Goal: Task Accomplishment & Management: Complete application form

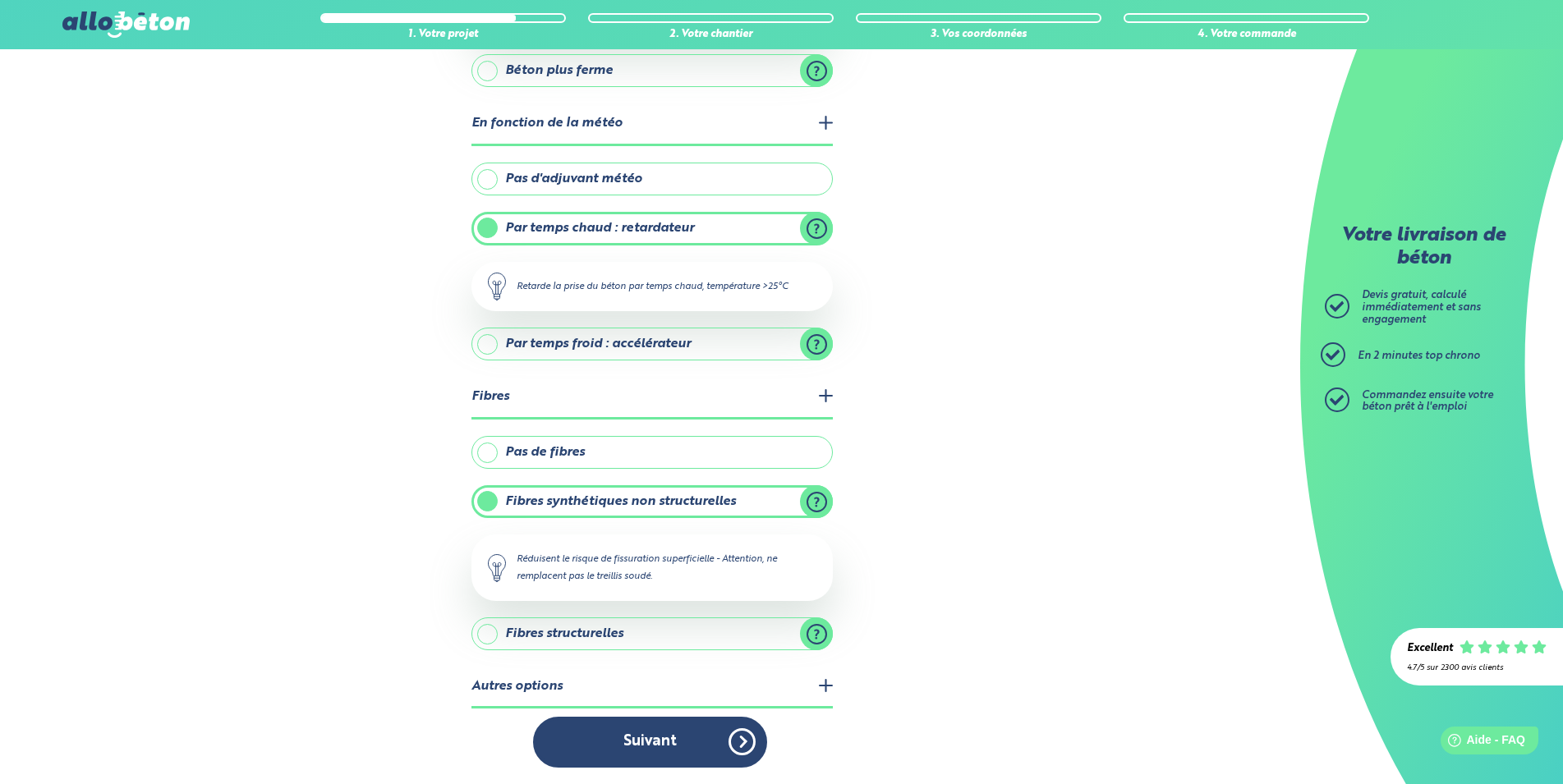
click at [822, 684] on legend "Autres options" at bounding box center [652, 687] width 362 height 42
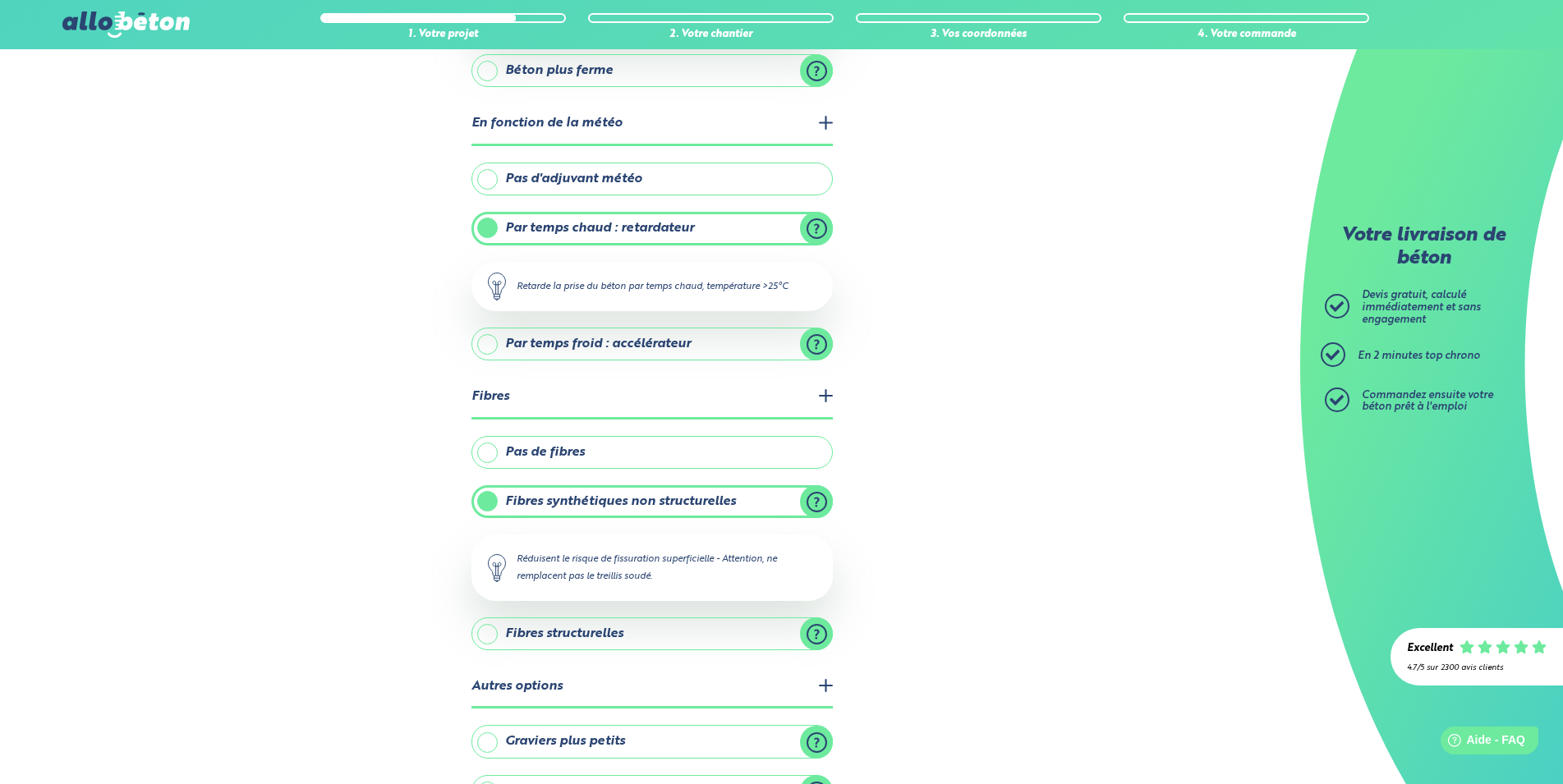
scroll to position [442, 0]
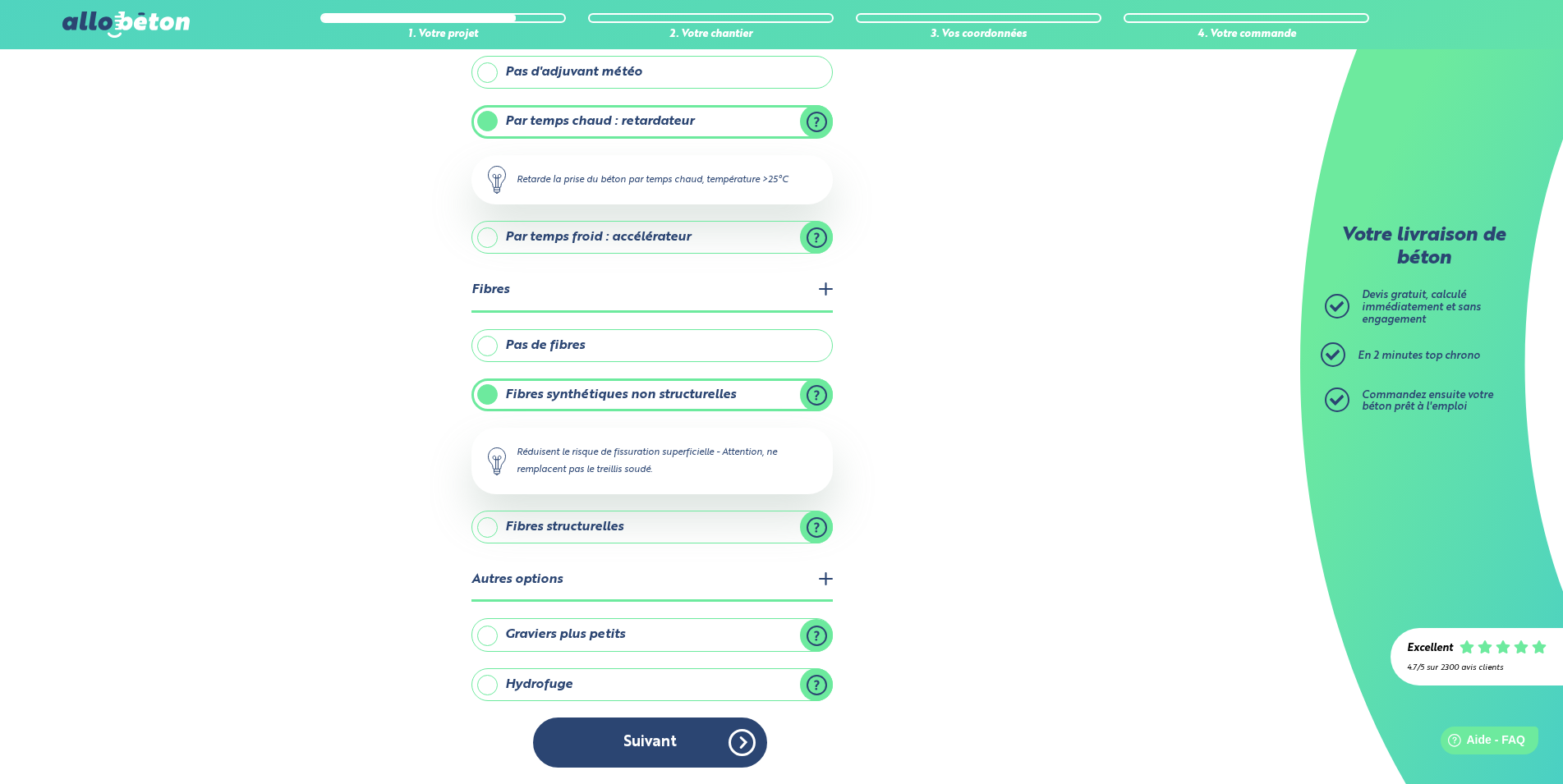
click at [688, 682] on label "Hydrofuge" at bounding box center [652, 684] width 362 height 33
click at [0, 0] on input "Hydrofuge" at bounding box center [0, 0] width 0 height 0
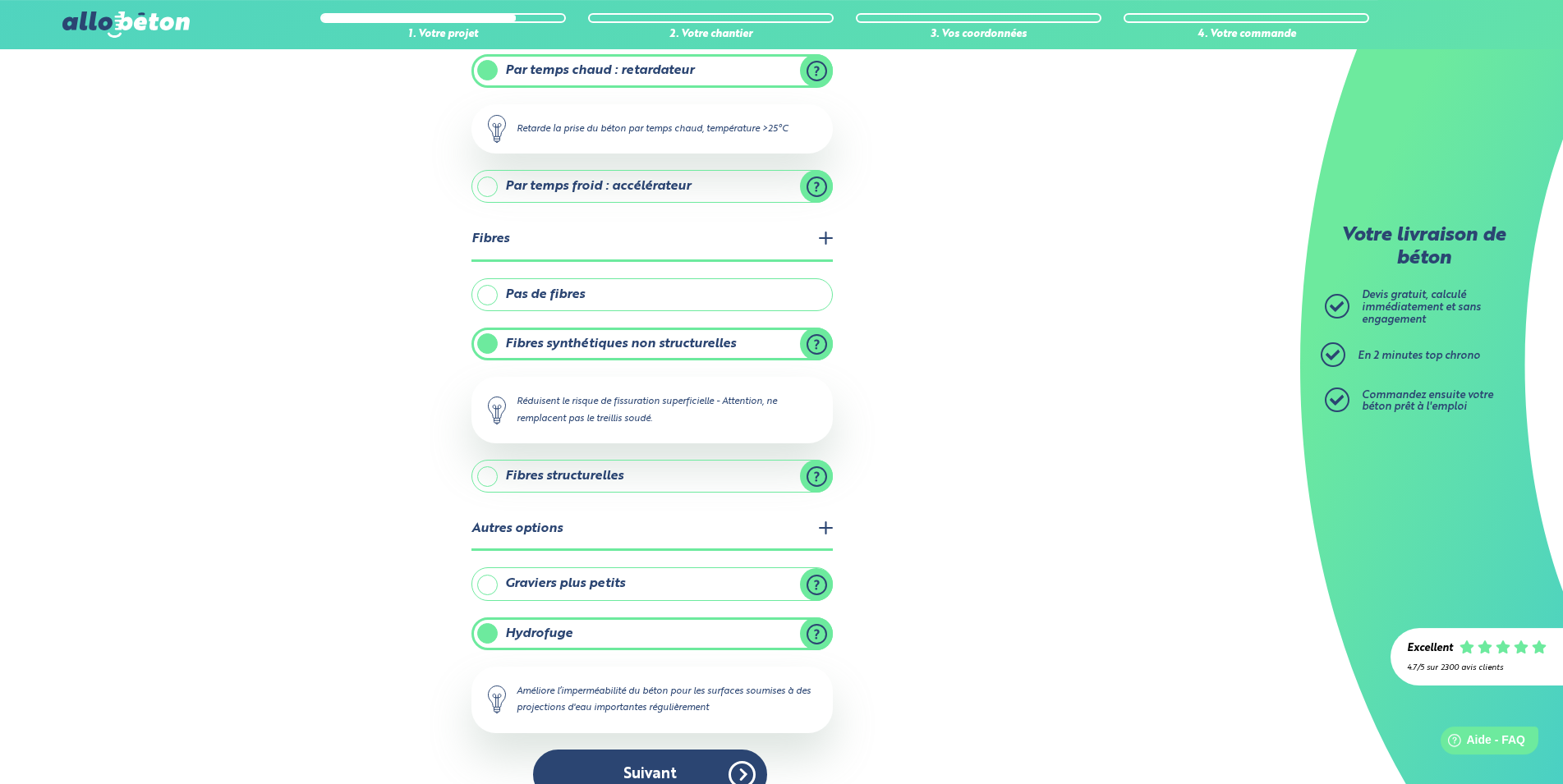
scroll to position [524, 0]
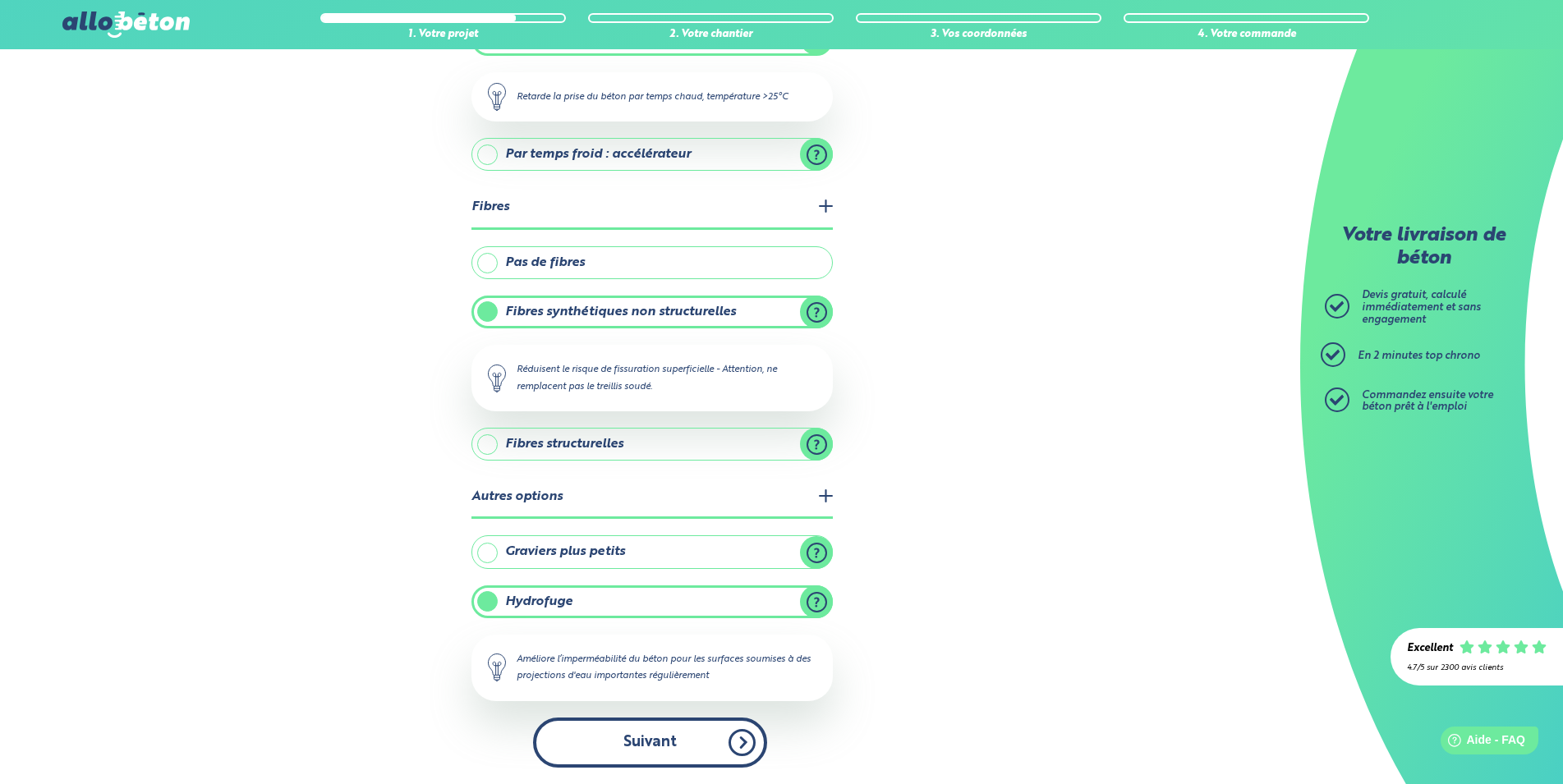
click at [739, 740] on button "Suivant" at bounding box center [650, 742] width 234 height 50
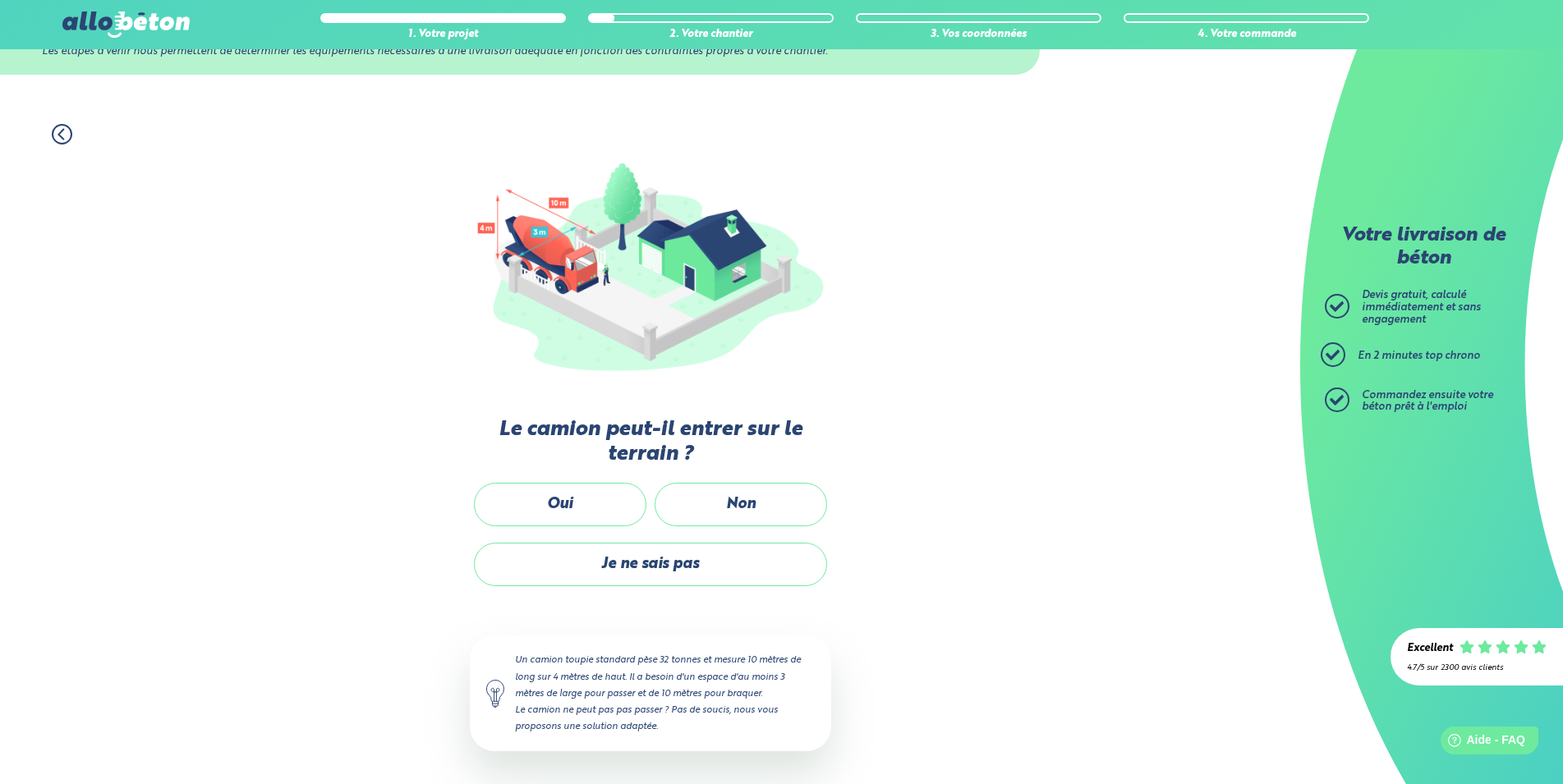
scroll to position [73, 0]
click at [600, 503] on label "Oui" at bounding box center [560, 505] width 173 height 43
click at [0, 0] on input "Oui" at bounding box center [0, 0] width 0 height 0
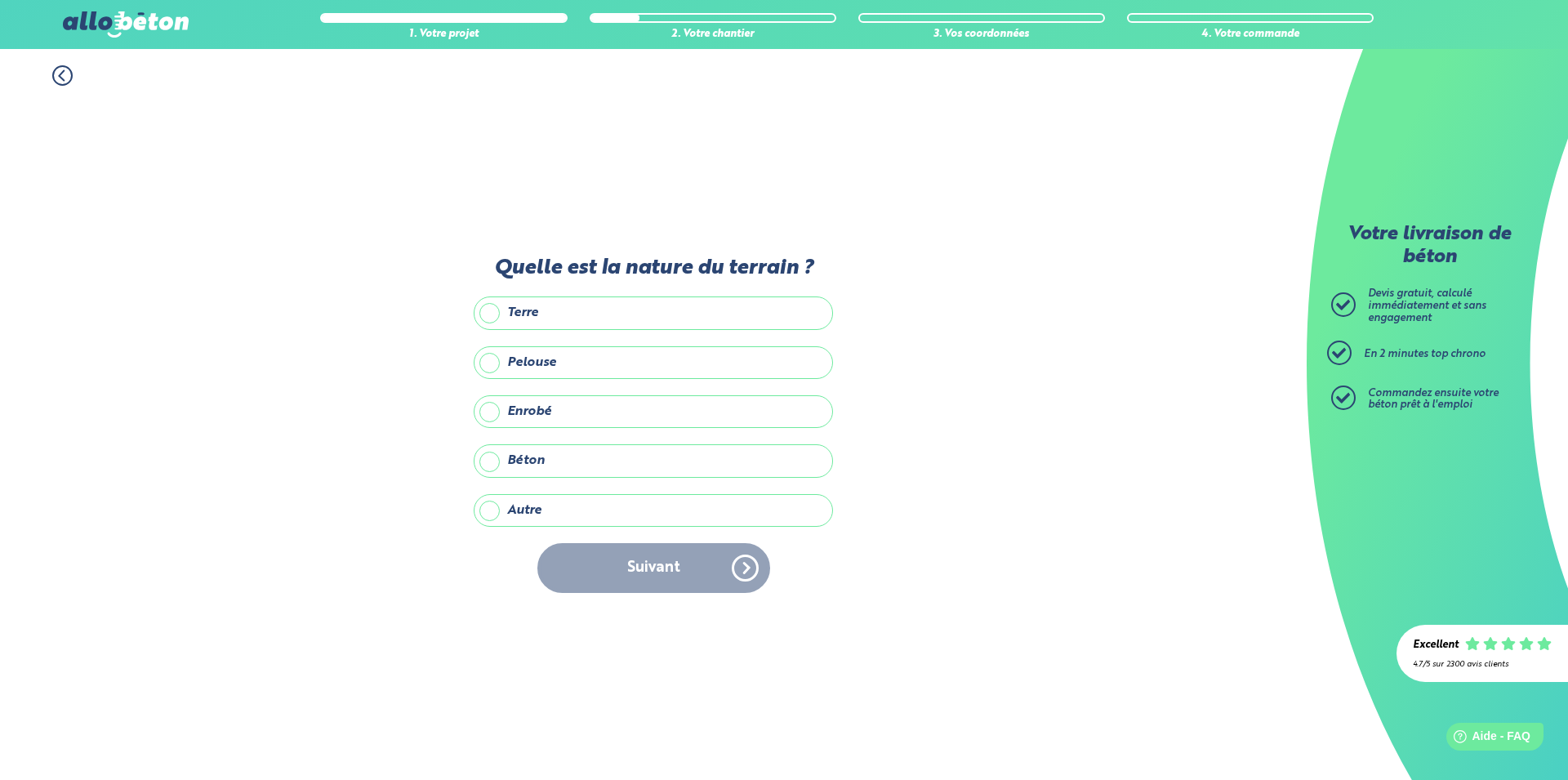
click at [537, 361] on label "Pelouse" at bounding box center [653, 362] width 360 height 33
click at [0, 0] on input "Pelouse" at bounding box center [0, 0] width 0 height 0
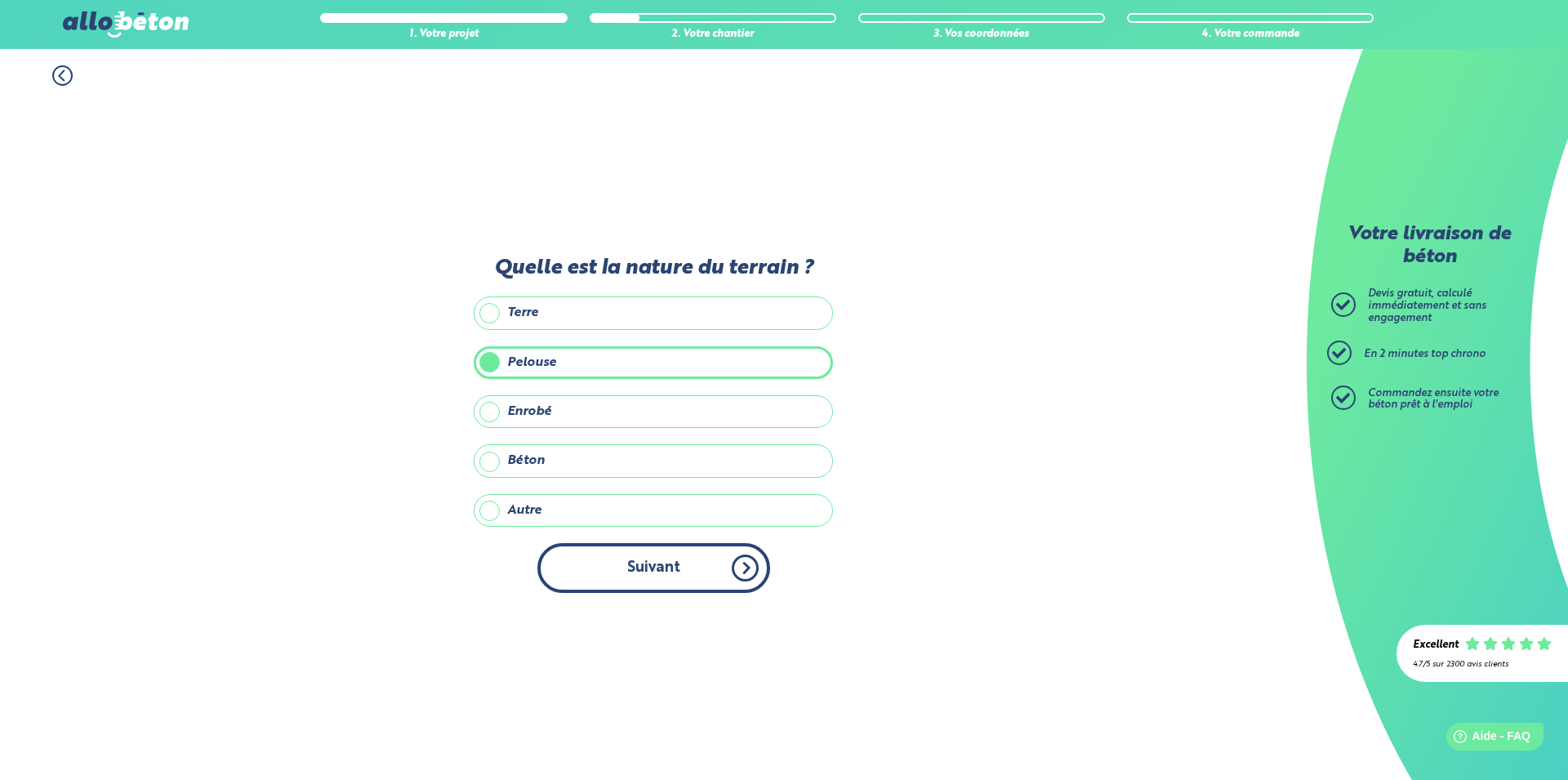
click at [651, 573] on button "Suivant" at bounding box center [654, 568] width 233 height 50
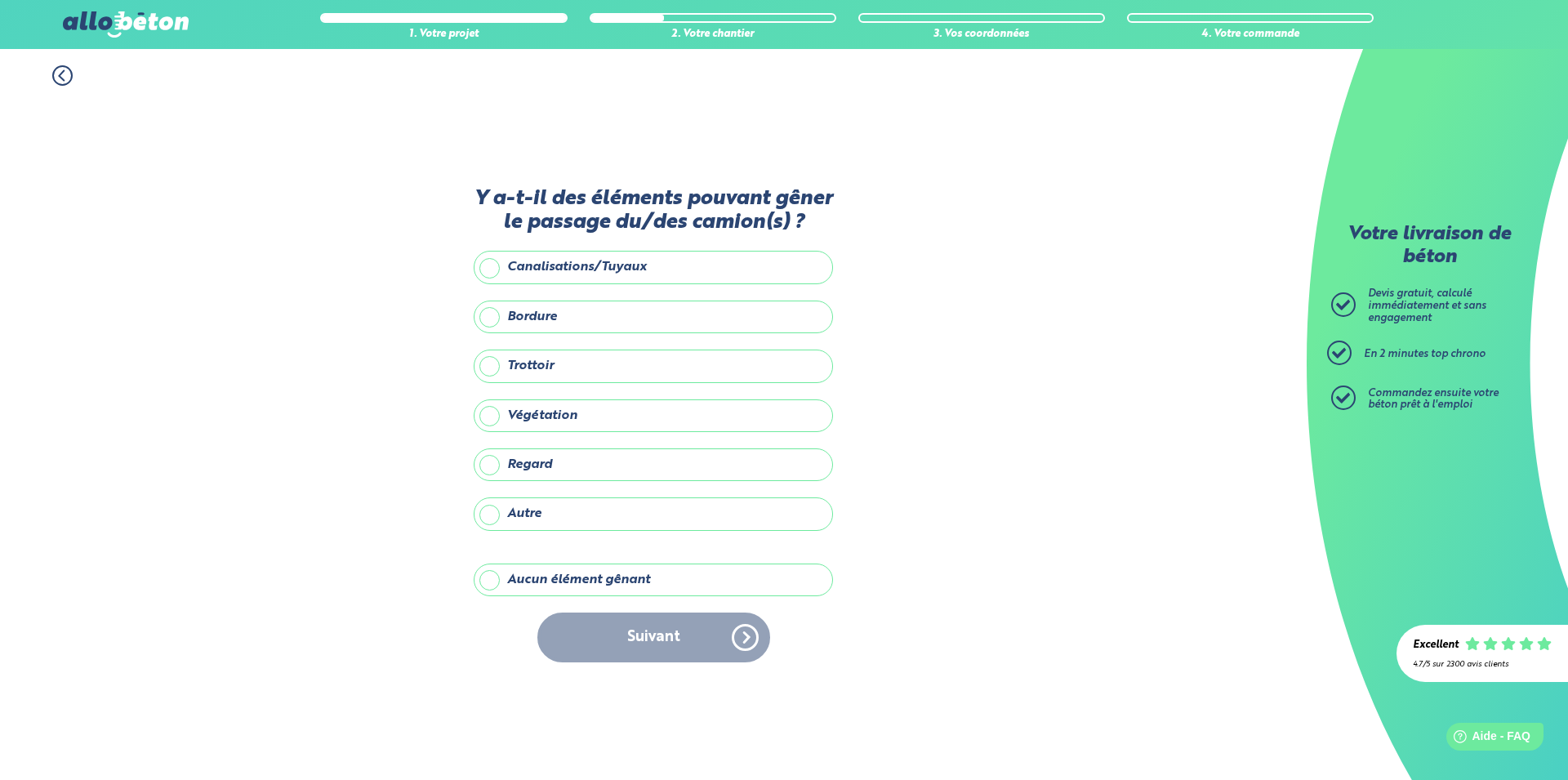
click at [568, 581] on label "Aucun élément gênant" at bounding box center [653, 580] width 360 height 33
click at [0, 0] on input "Aucun élément gênant" at bounding box center [0, 0] width 0 height 0
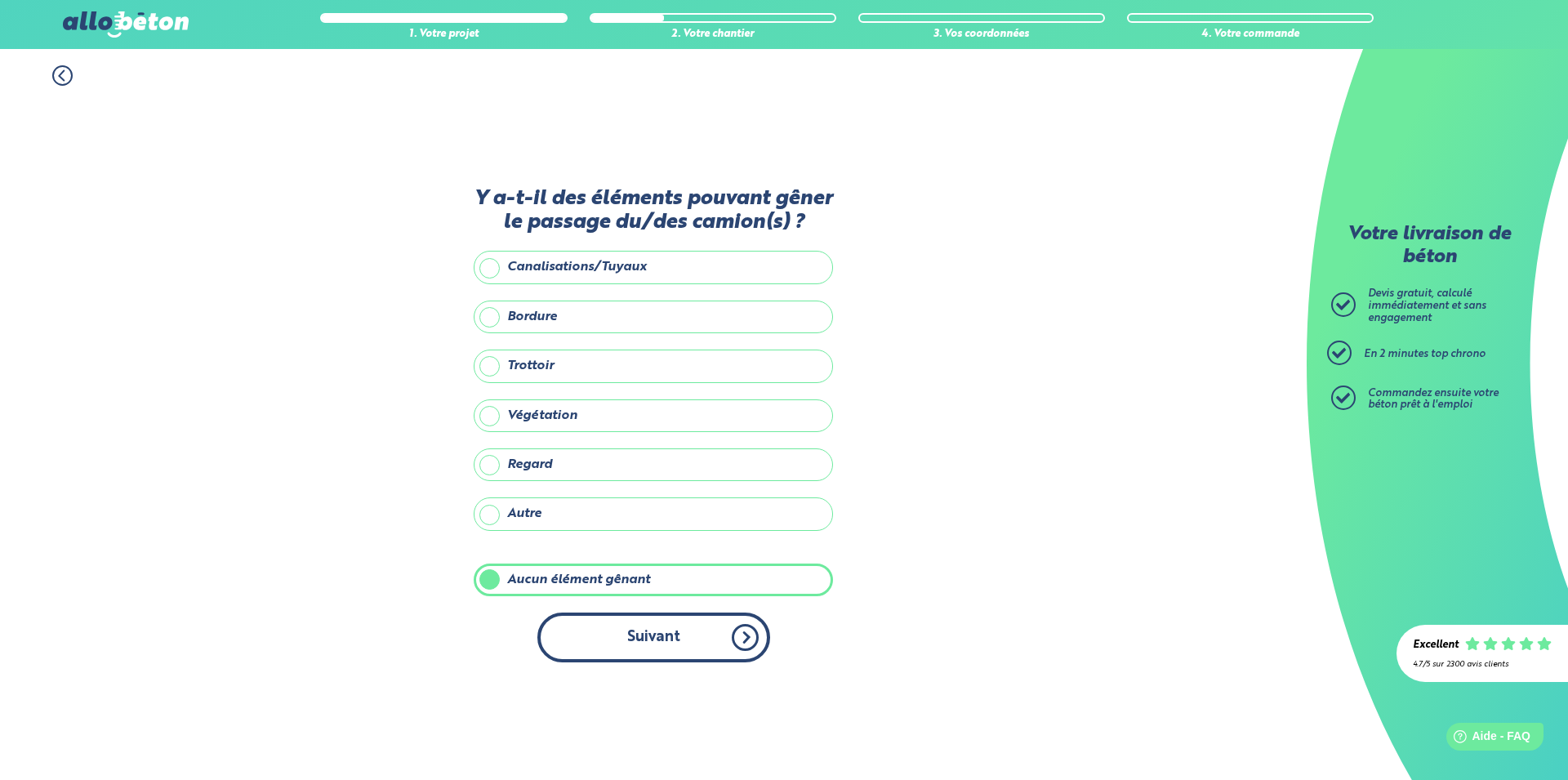
click at [683, 631] on button "Suivant" at bounding box center [654, 637] width 233 height 50
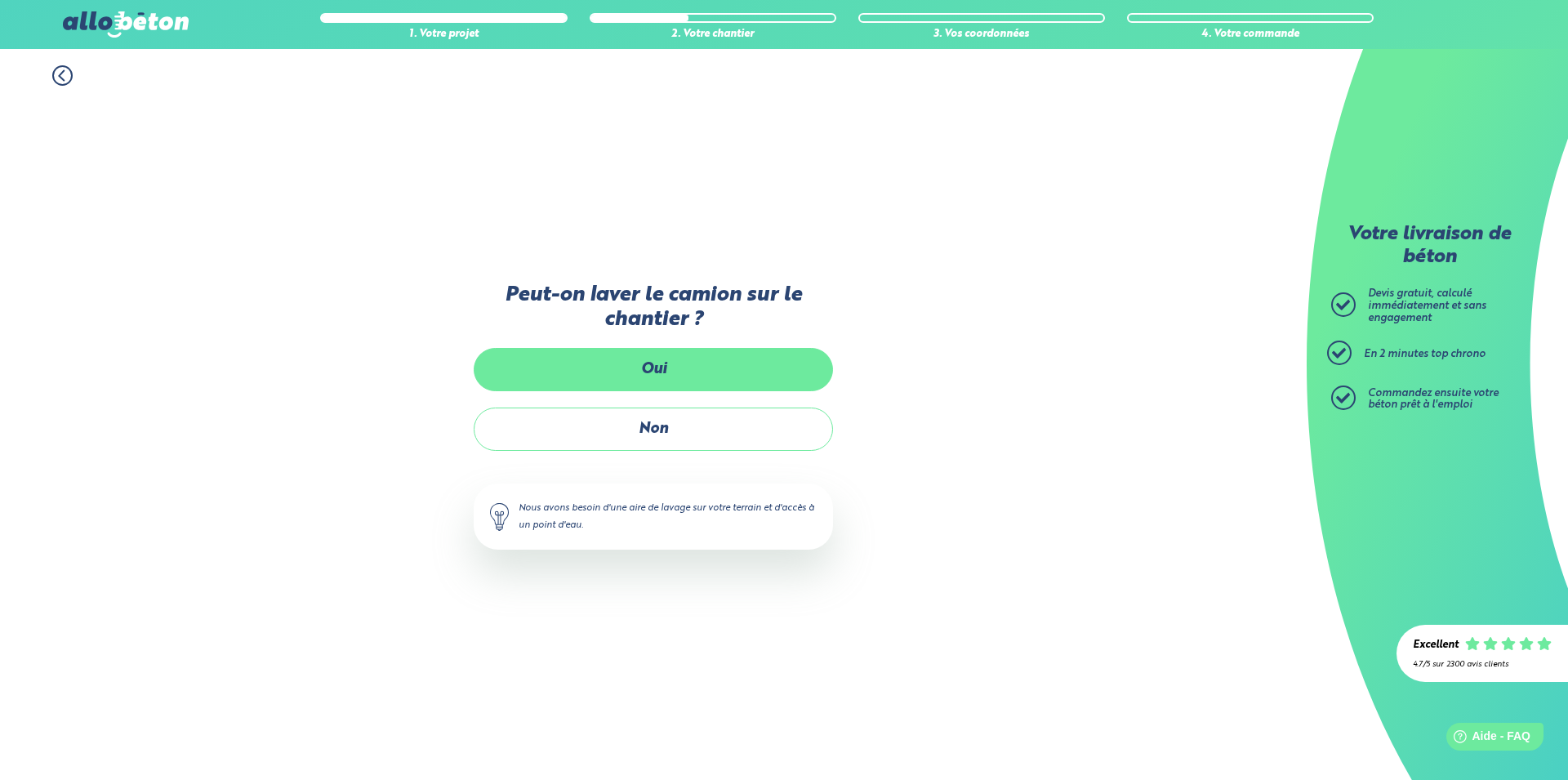
click at [652, 374] on label "Oui" at bounding box center [653, 369] width 360 height 43
click at [0, 0] on input "Oui" at bounding box center [0, 0] width 0 height 0
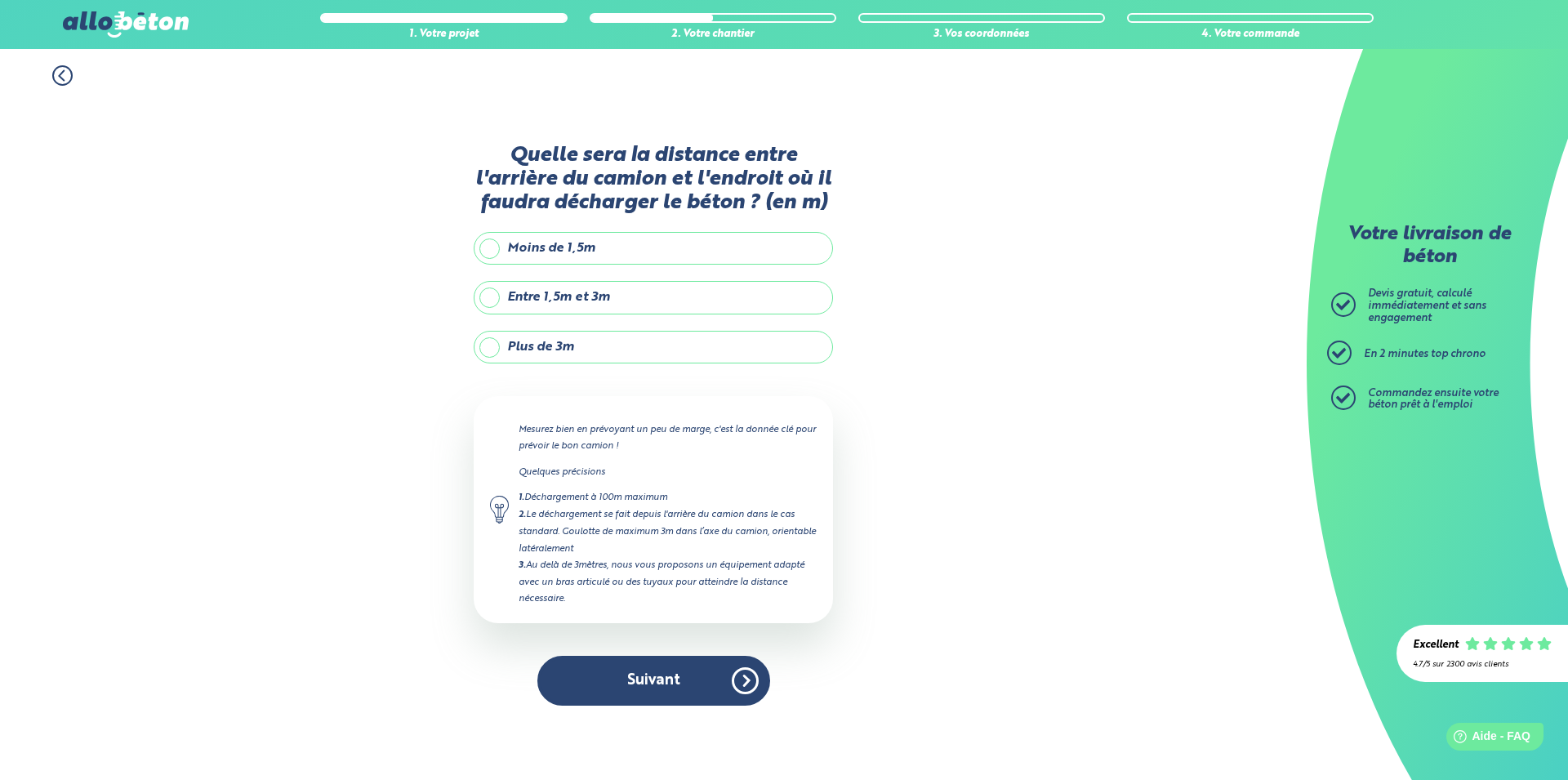
click at [565, 346] on label "Plus de 3m" at bounding box center [653, 347] width 360 height 33
click at [0, 0] on input "Plus de 3m" at bounding box center [0, 0] width 0 height 0
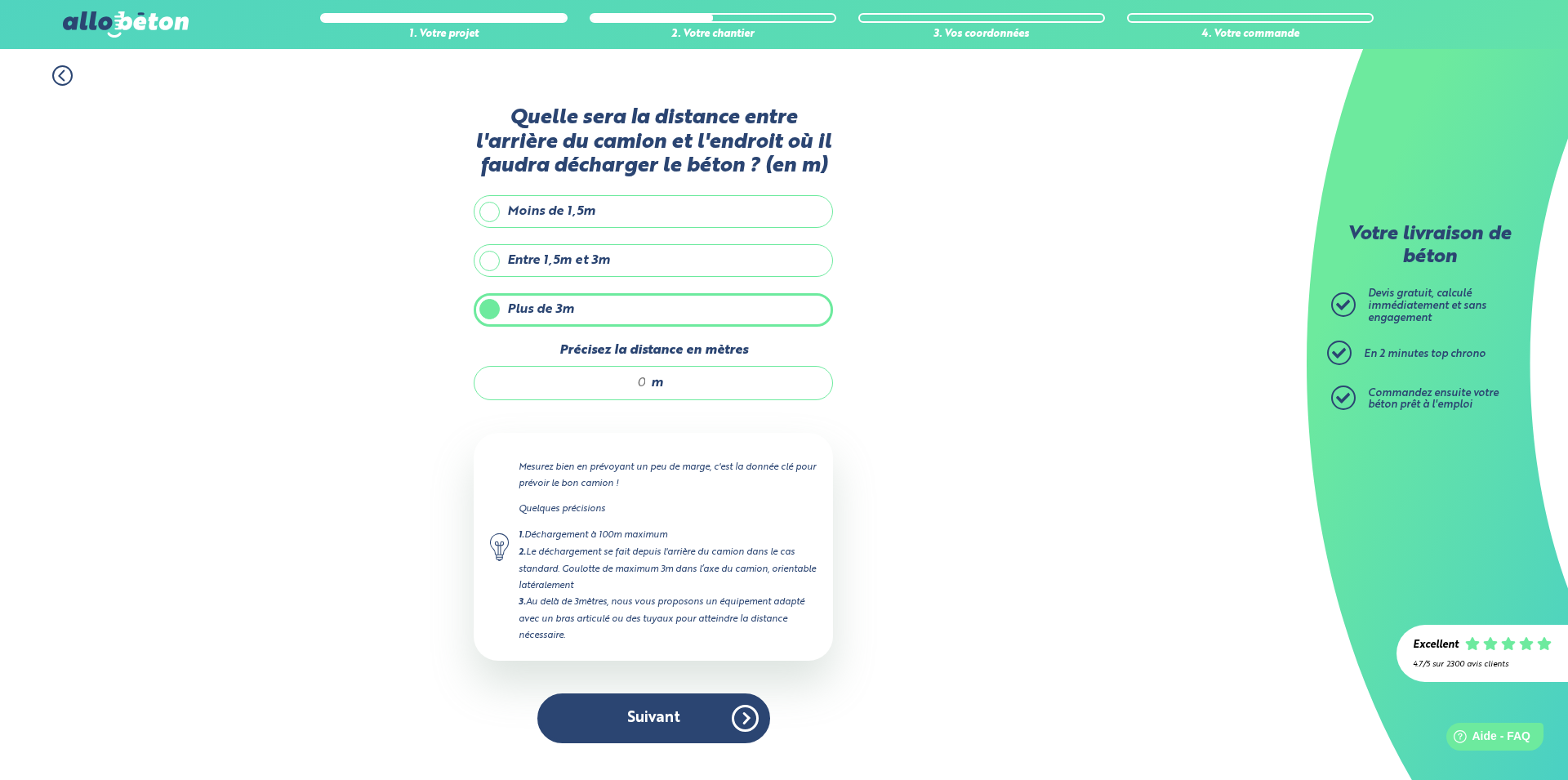
click at [638, 383] on input "Précisez la distance en mètres" at bounding box center [569, 383] width 156 height 17
type input "5"
click at [634, 712] on button "Suivant" at bounding box center [654, 719] width 233 height 50
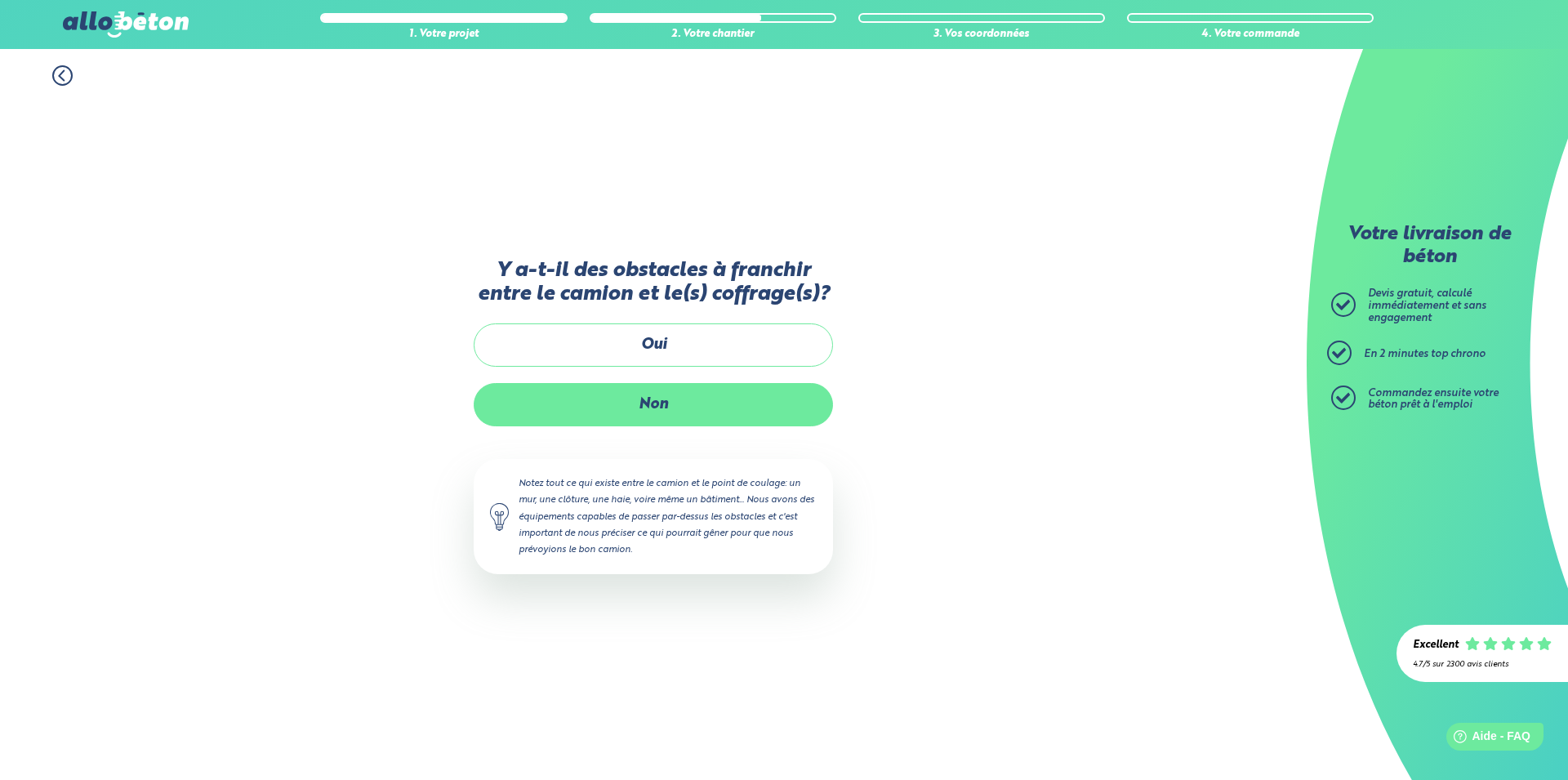
click at [665, 405] on label "Non" at bounding box center [653, 404] width 360 height 43
click at [0, 0] on input "Non" at bounding box center [0, 0] width 0 height 0
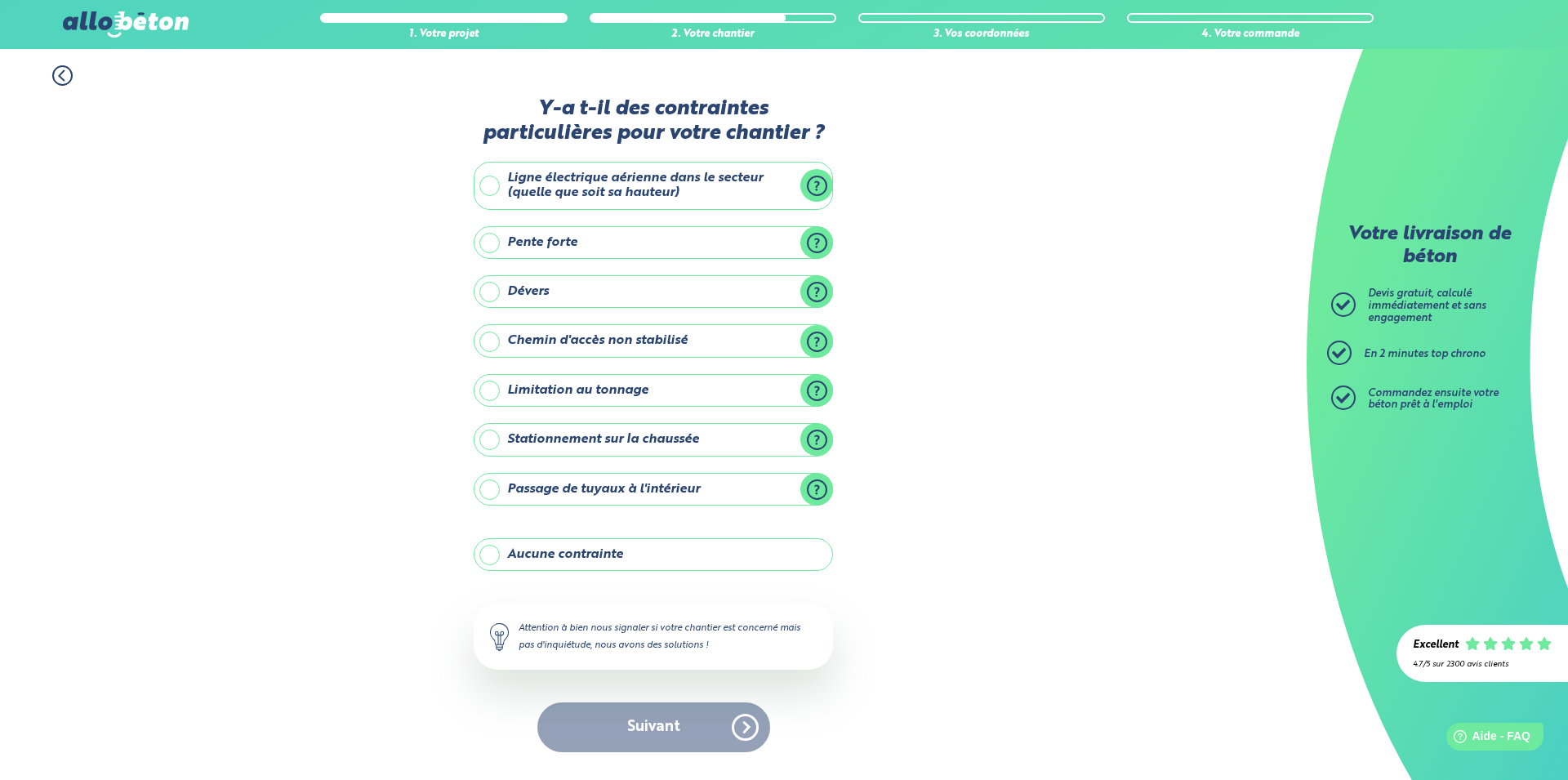
click at [595, 338] on label "Chemin d'accès non stabilisé" at bounding box center [653, 340] width 360 height 33
click at [0, 0] on input "Chemin d'accès non stabilisé" at bounding box center [0, 0] width 0 height 0
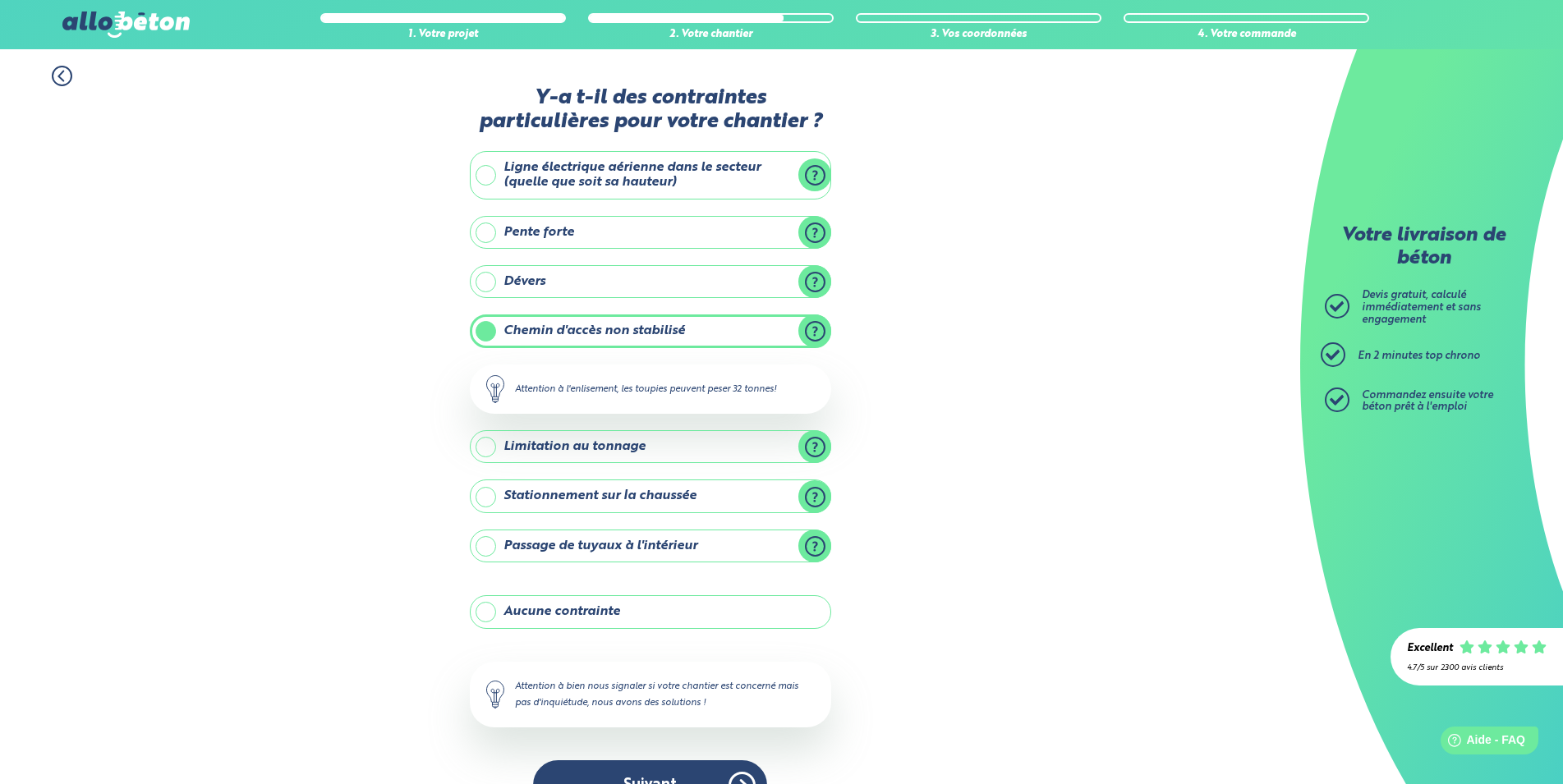
click at [596, 544] on label "Passage de tuyaux à l'intérieur" at bounding box center [650, 546] width 362 height 33
click at [0, 0] on input "Passage de tuyaux à l'intérieur" at bounding box center [0, 0] width 0 height 0
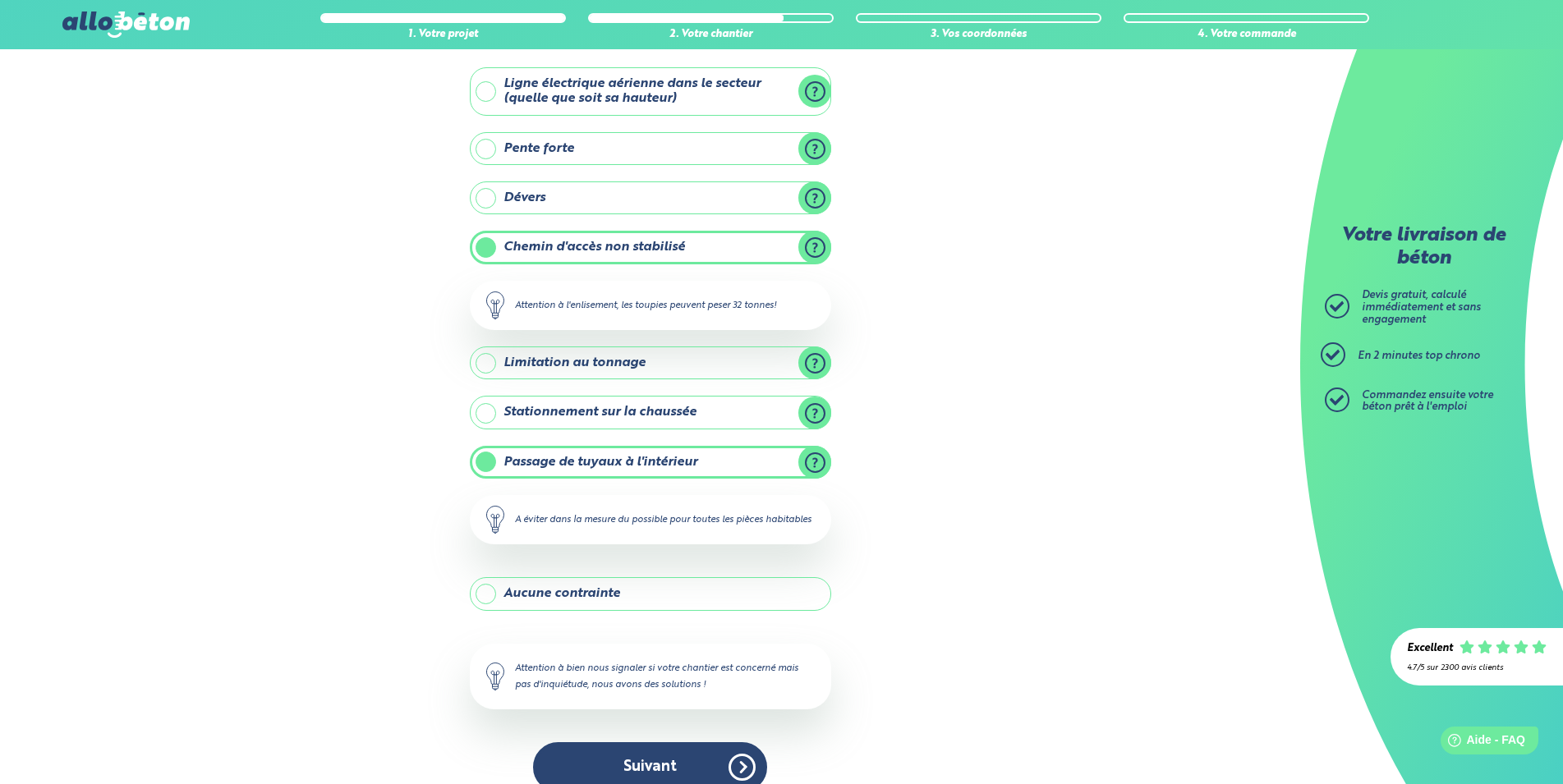
click at [687, 466] on label "Passage de tuyaux à l'intérieur" at bounding box center [650, 462] width 362 height 33
click at [0, 0] on input "Passage de tuyaux à l'intérieur" at bounding box center [0, 0] width 0 height 0
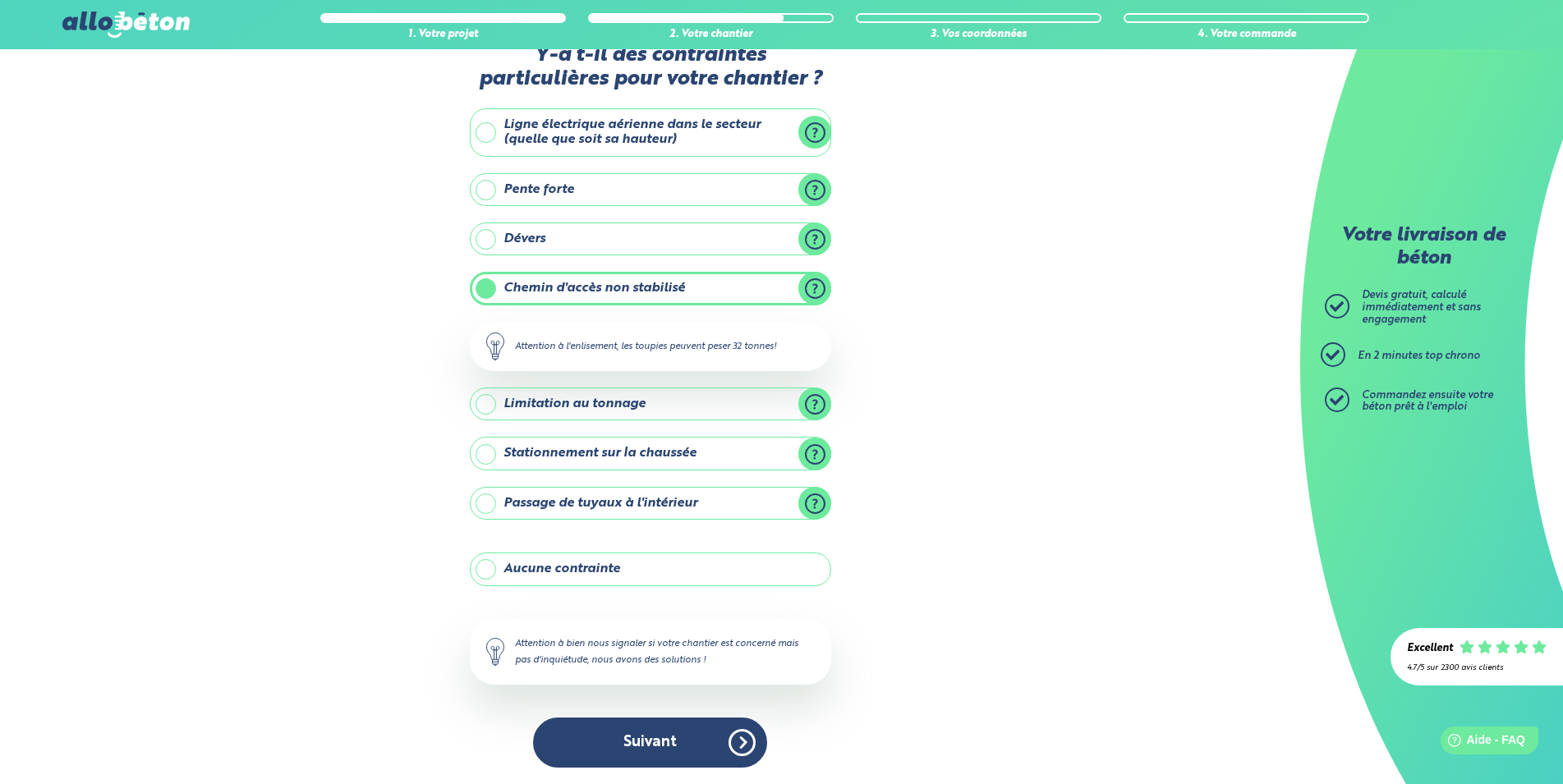
scroll to position [42, 0]
click at [662, 737] on button "Suivant" at bounding box center [650, 742] width 234 height 50
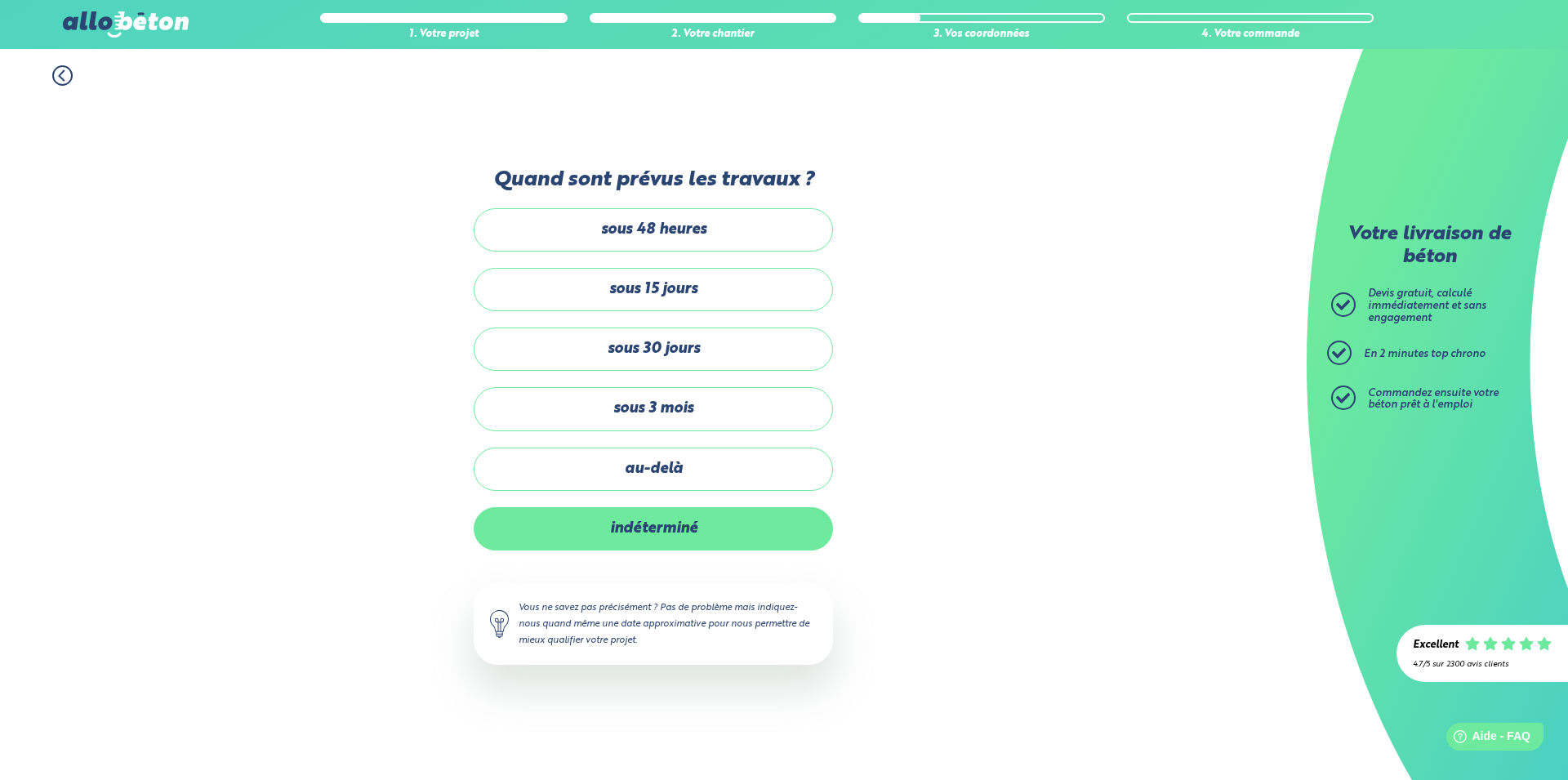
click at [679, 518] on label "indéterminé" at bounding box center [653, 529] width 360 height 43
click at [0, 0] on input "indéterminé" at bounding box center [0, 0] width 0 height 0
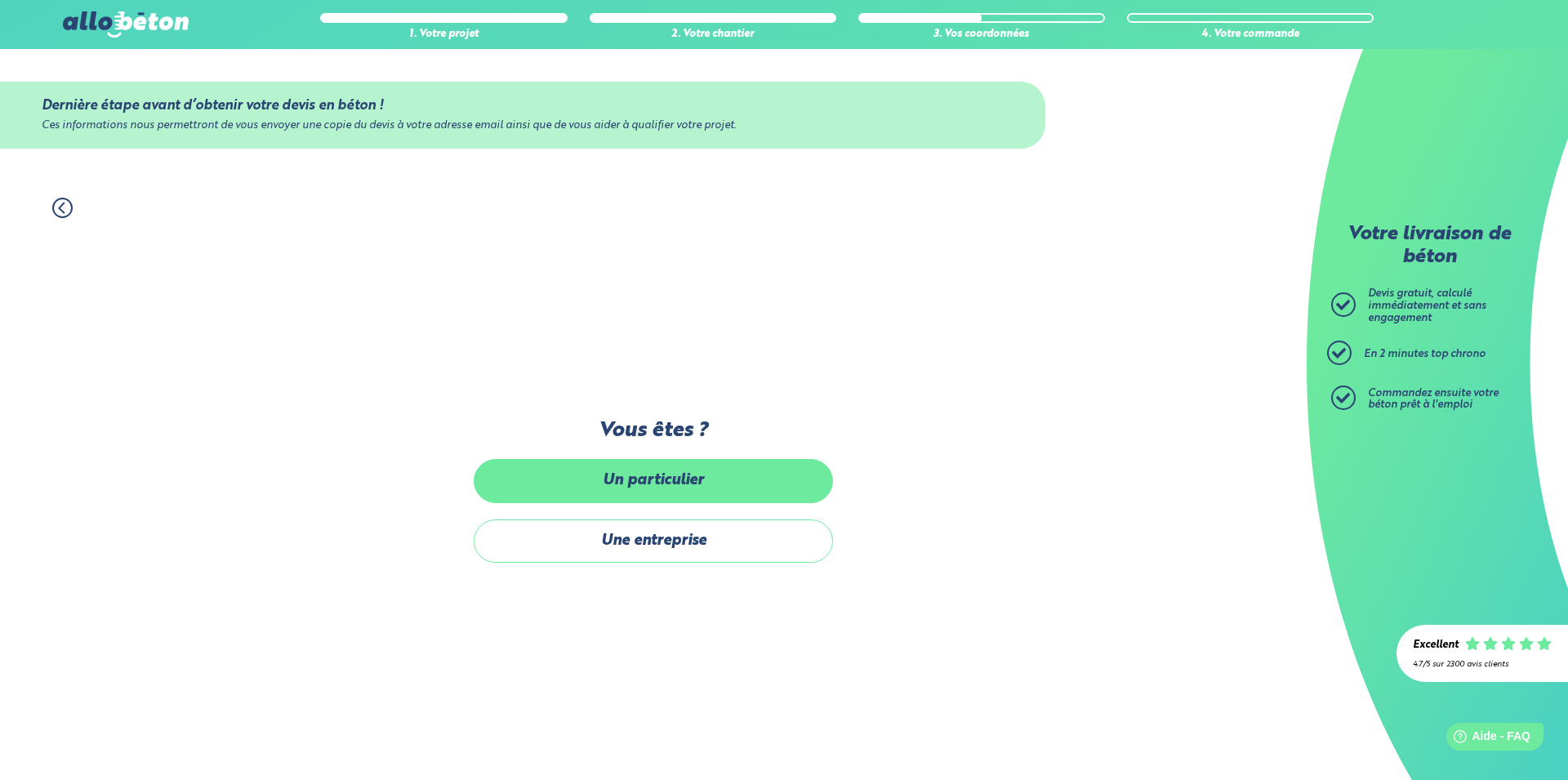
click at [690, 486] on label "Un particulier" at bounding box center [653, 480] width 360 height 43
click at [0, 0] on input "Un particulier" at bounding box center [0, 0] width 0 height 0
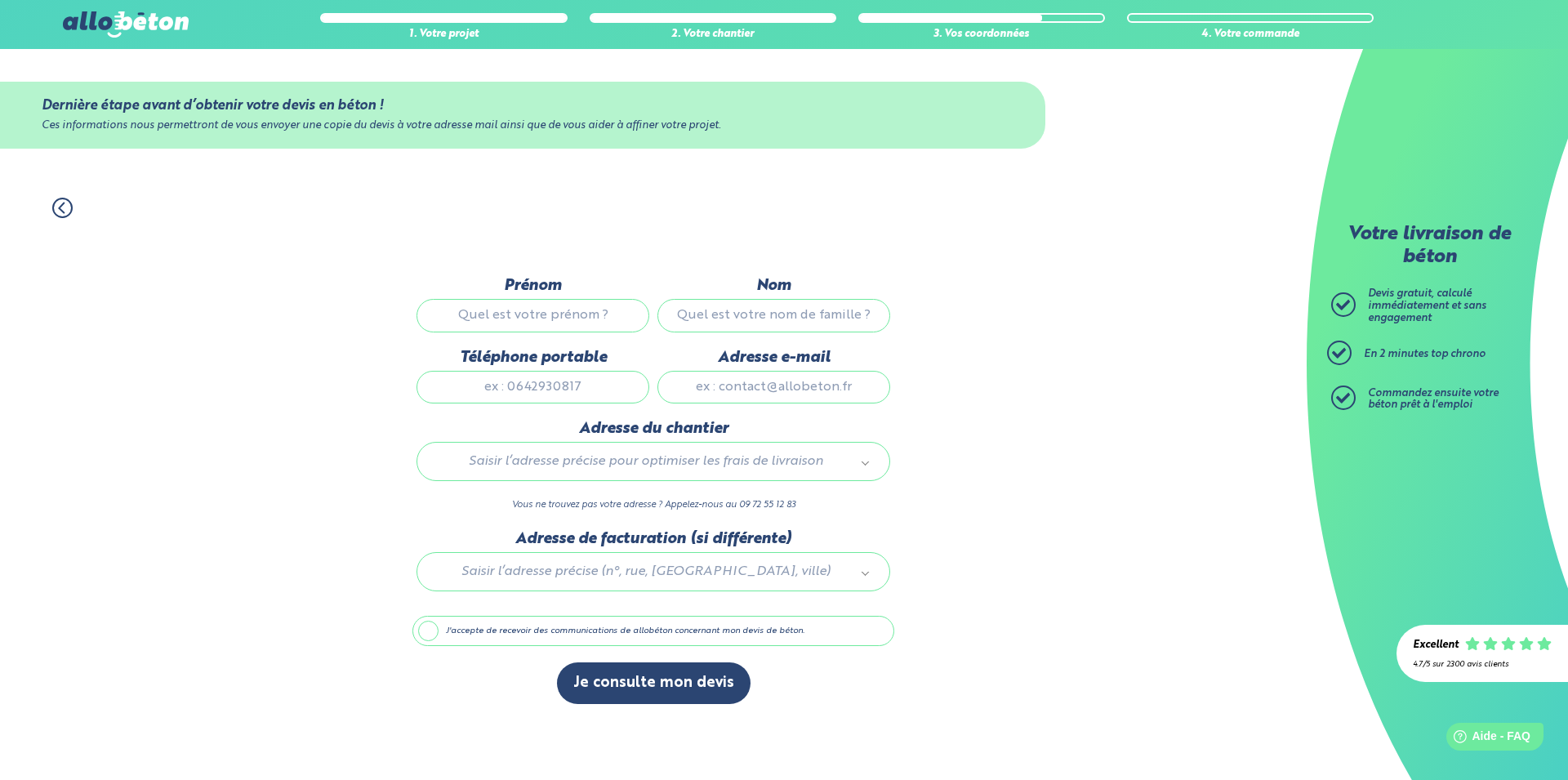
click at [530, 307] on input "Prénom" at bounding box center [533, 316] width 233 height 33
click at [542, 311] on input "Prénom" at bounding box center [533, 316] width 233 height 33
type input "mélina"
click at [718, 320] on input "Nom" at bounding box center [773, 316] width 233 height 33
type input "bonny"
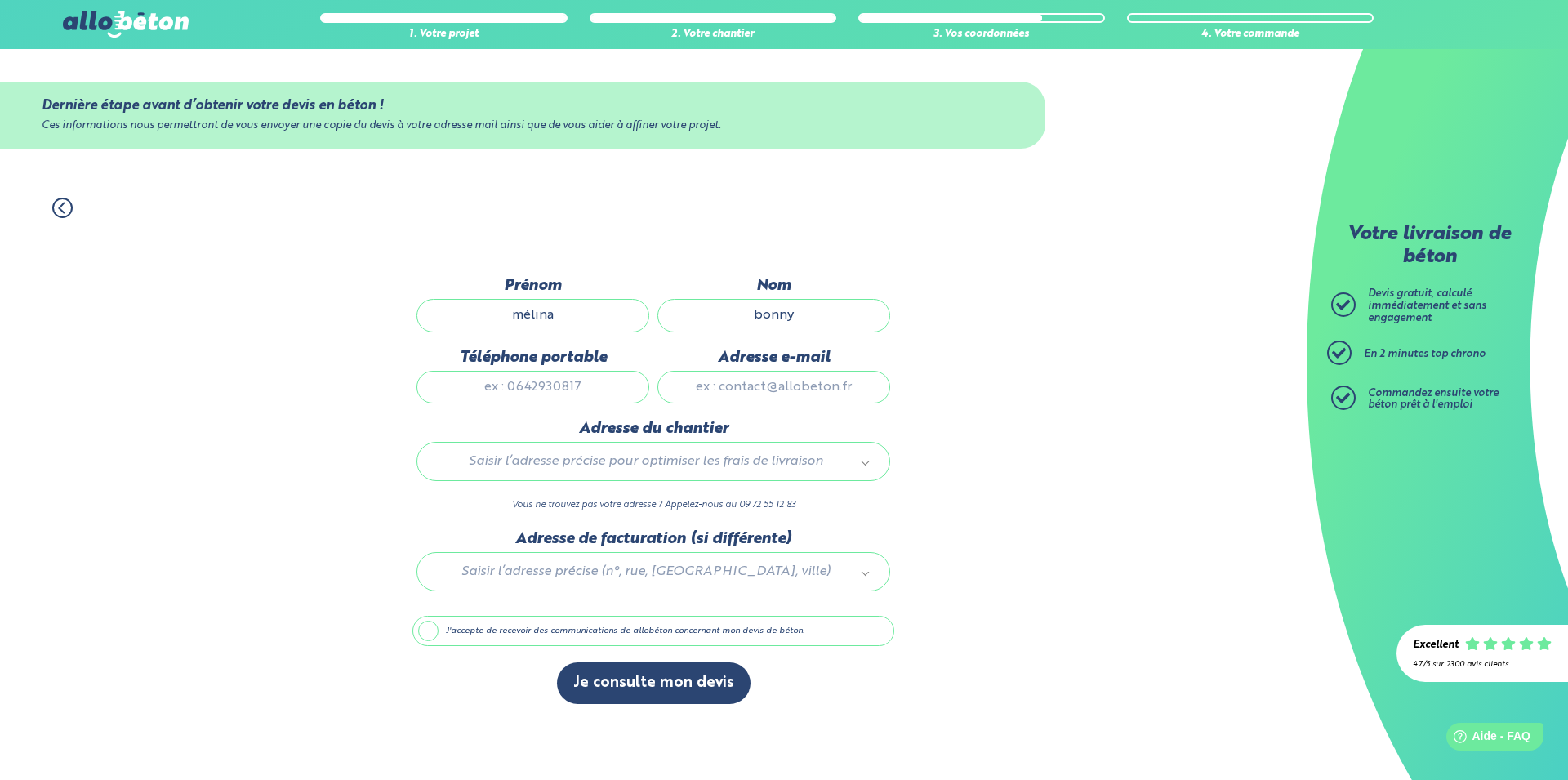
click at [603, 387] on input "Téléphone portable" at bounding box center [533, 387] width 233 height 33
type input "0782761441"
click at [749, 385] on input "Adresse e-mail" at bounding box center [773, 387] width 233 height 33
type input "mélina.bonny@yahoo.com"
click at [670, 469] on body "09 72 55 12 83 Conseils et Appel Gratuits nos produits le béton prêt à l'emploi…" at bounding box center [784, 390] width 1568 height 780
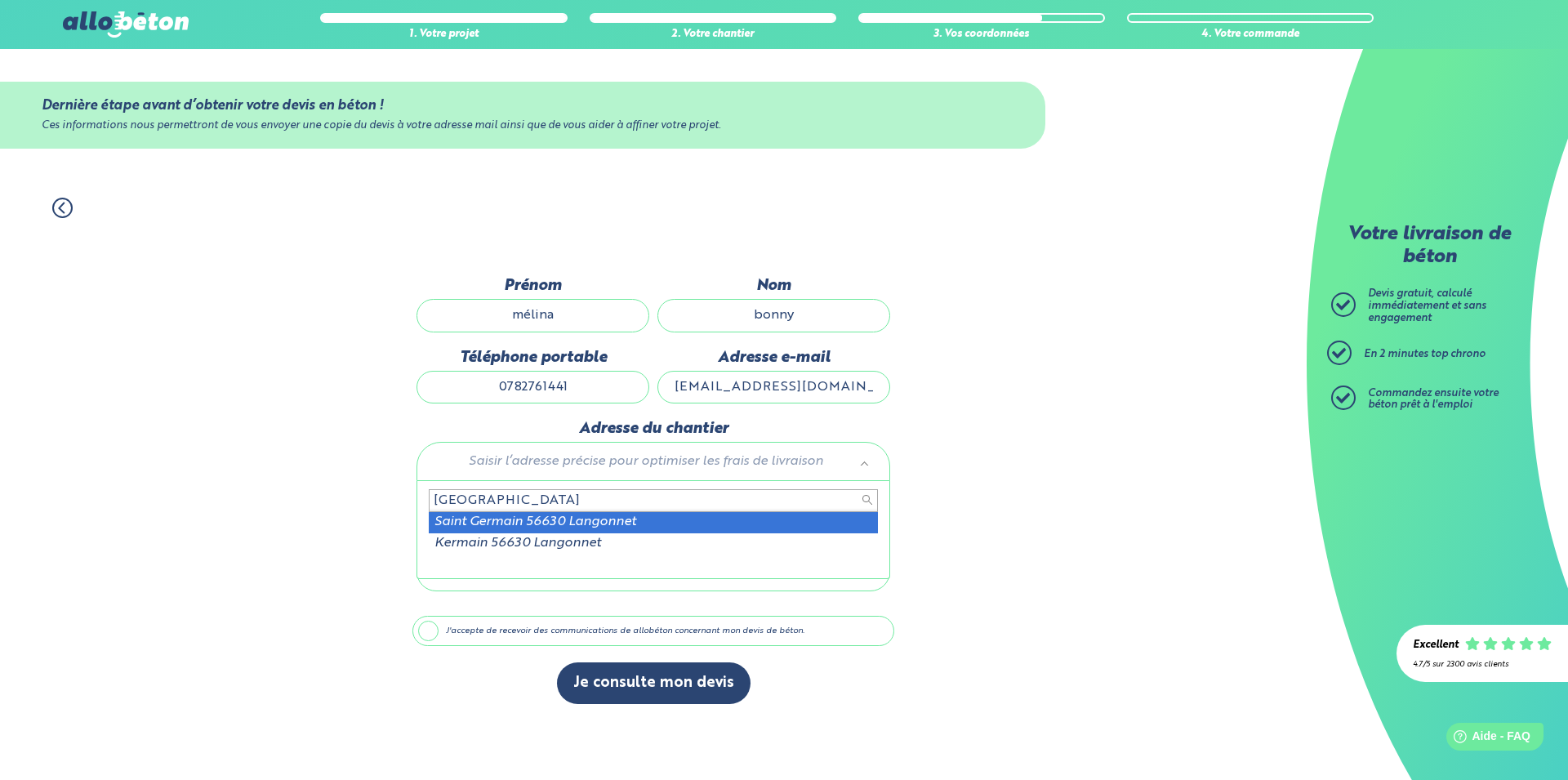
type input "rue saint germain langonnet"
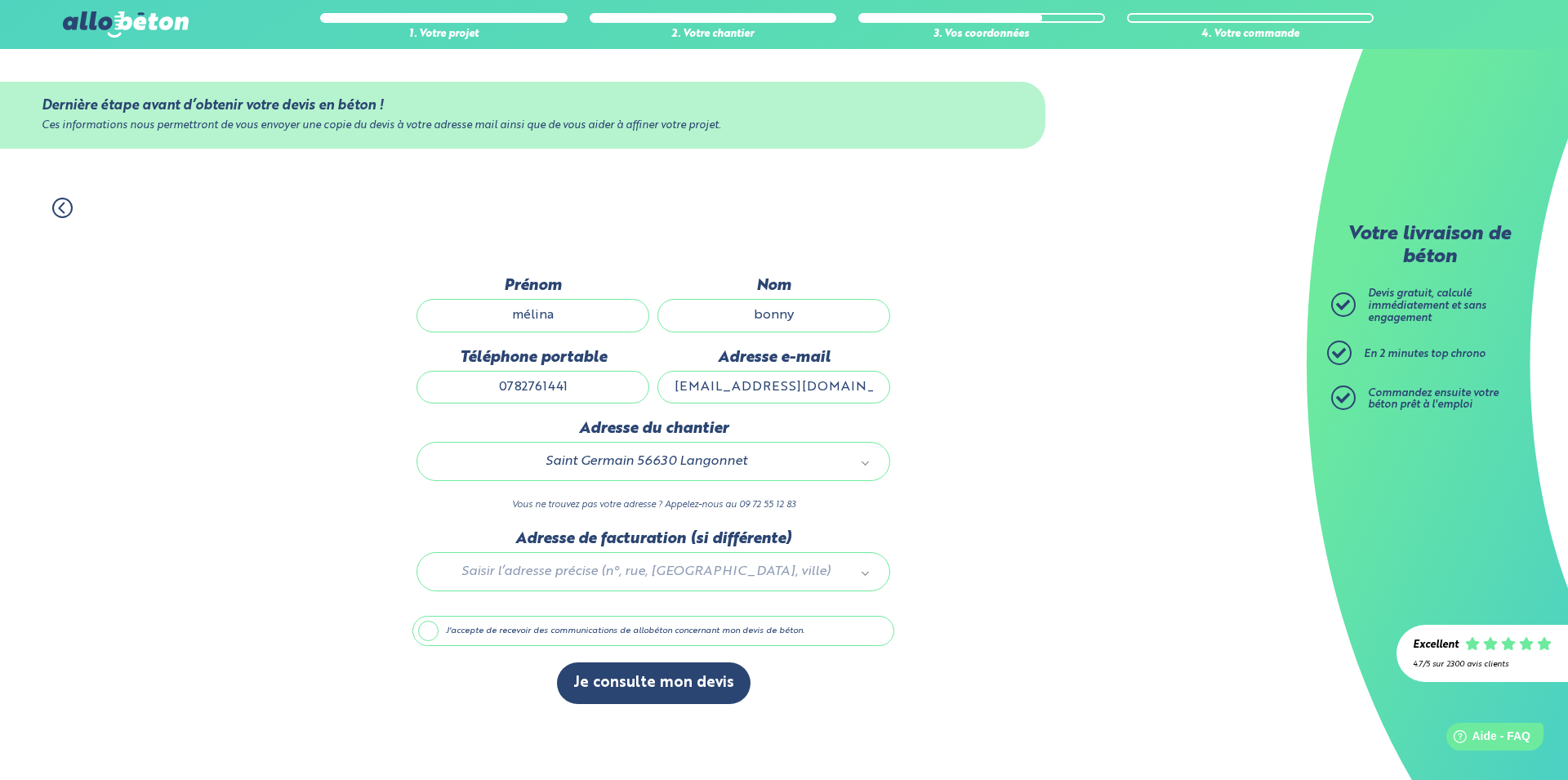
click at [662, 576] on div at bounding box center [652, 569] width 482 height 78
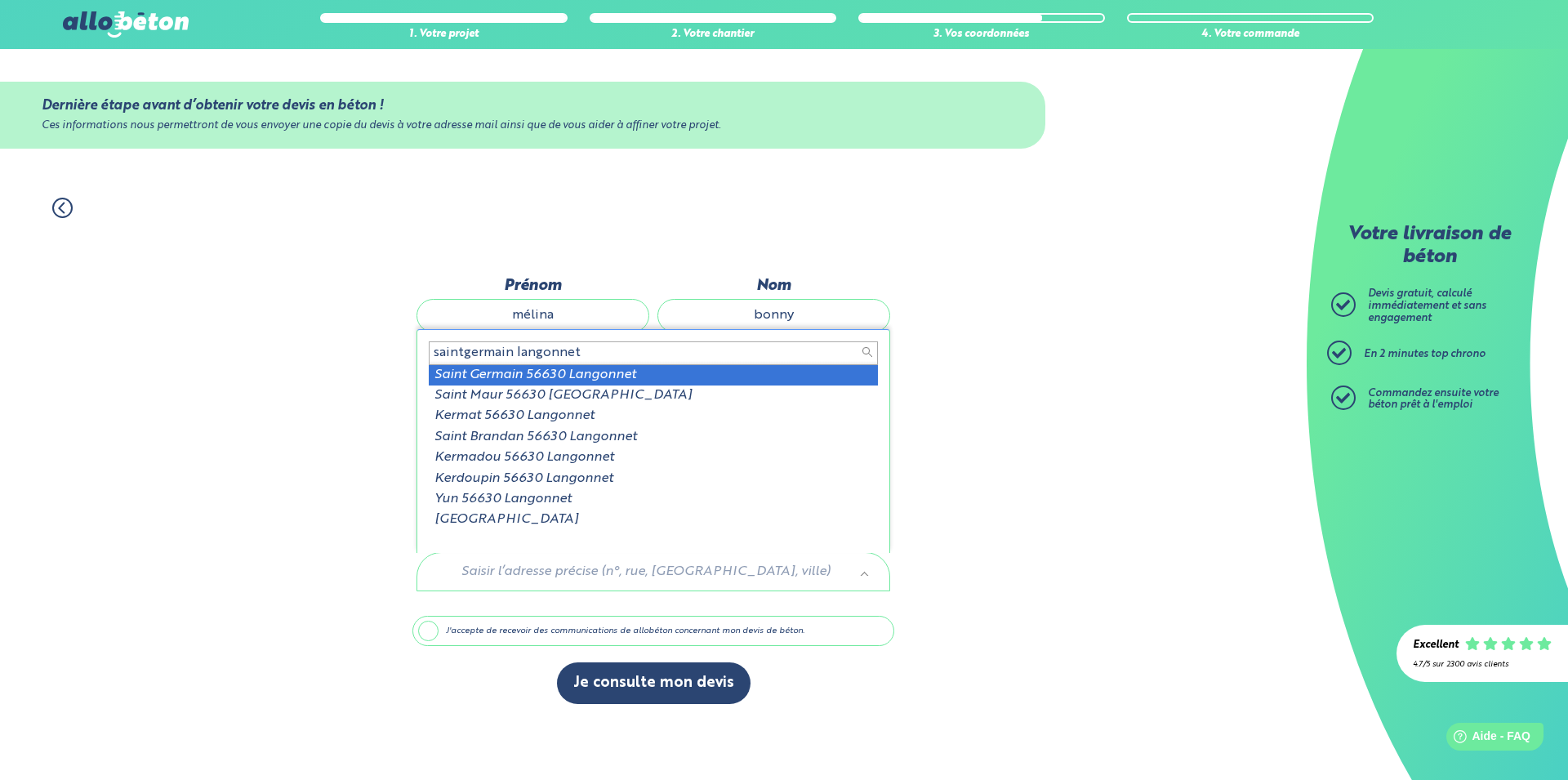
type input "saintgermain langonnet"
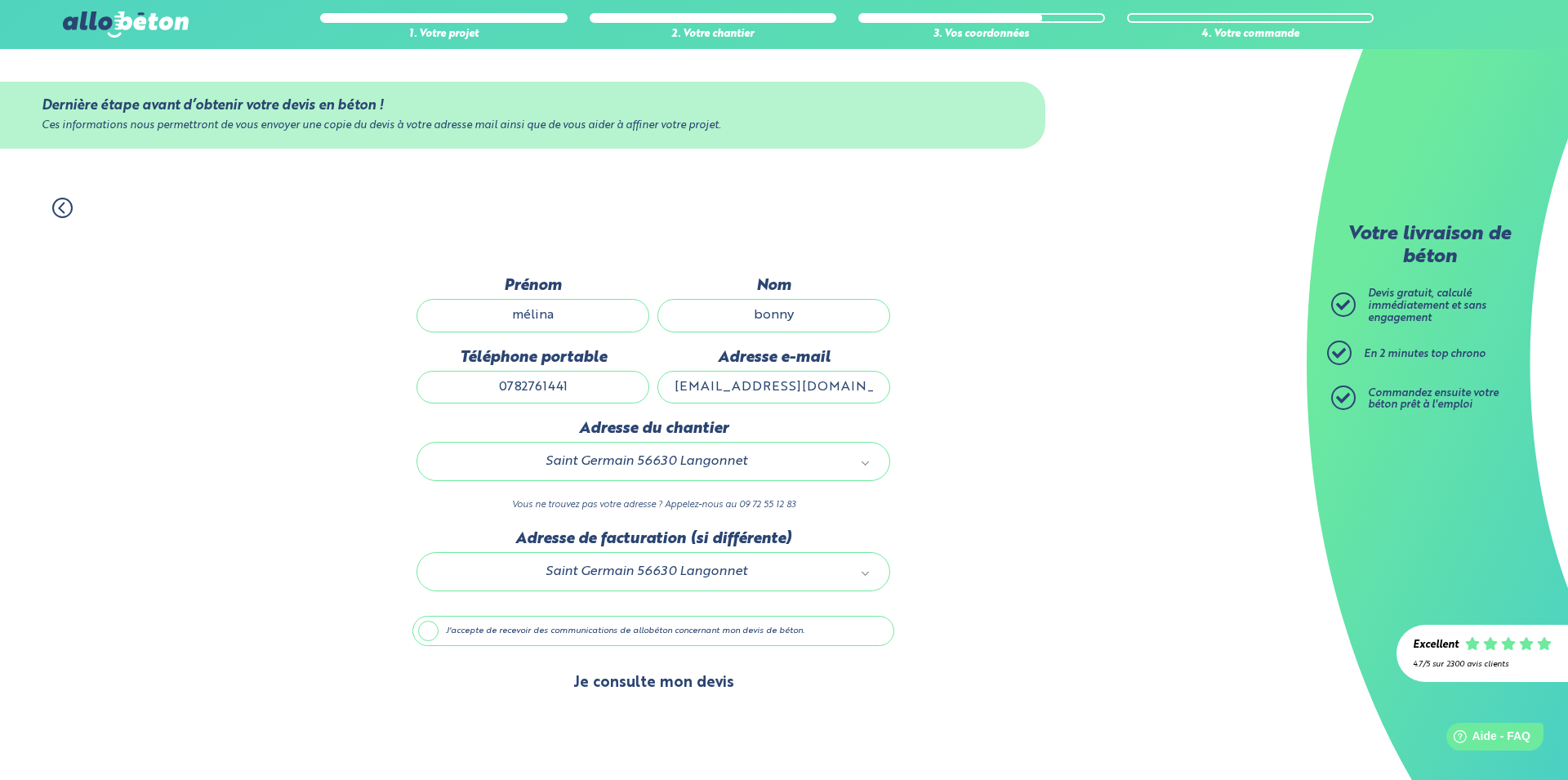
click at [684, 693] on button "Je consulte mon devis" at bounding box center [653, 683] width 194 height 41
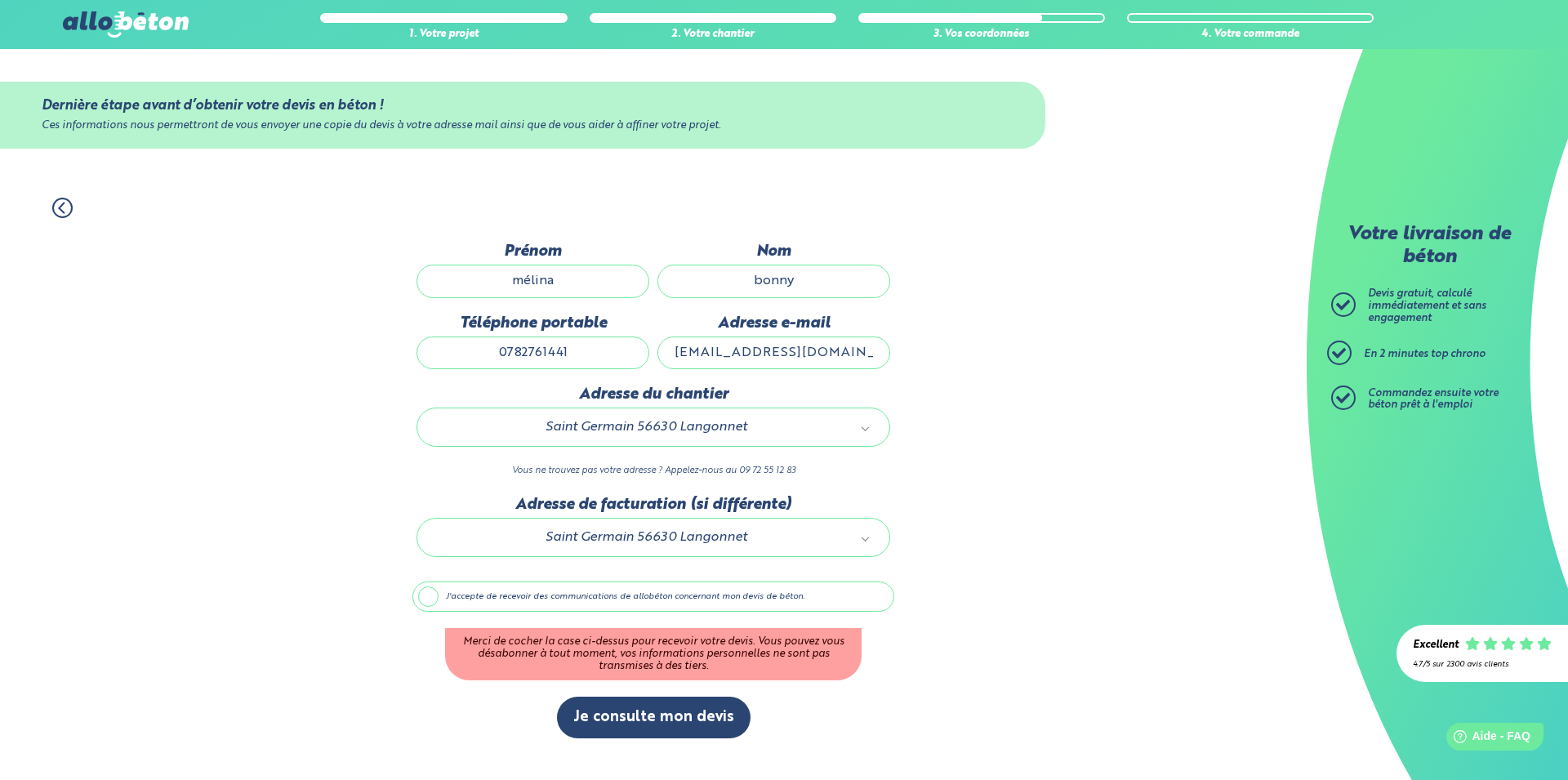
click at [538, 590] on label "J'accepte de recevoir des communications de allobéton concernant mon devis de b…" at bounding box center [652, 597] width 482 height 31
click at [0, 0] on input "J'accepte de recevoir des communications de allobéton concernant mon devis de b…" at bounding box center [0, 0] width 0 height 0
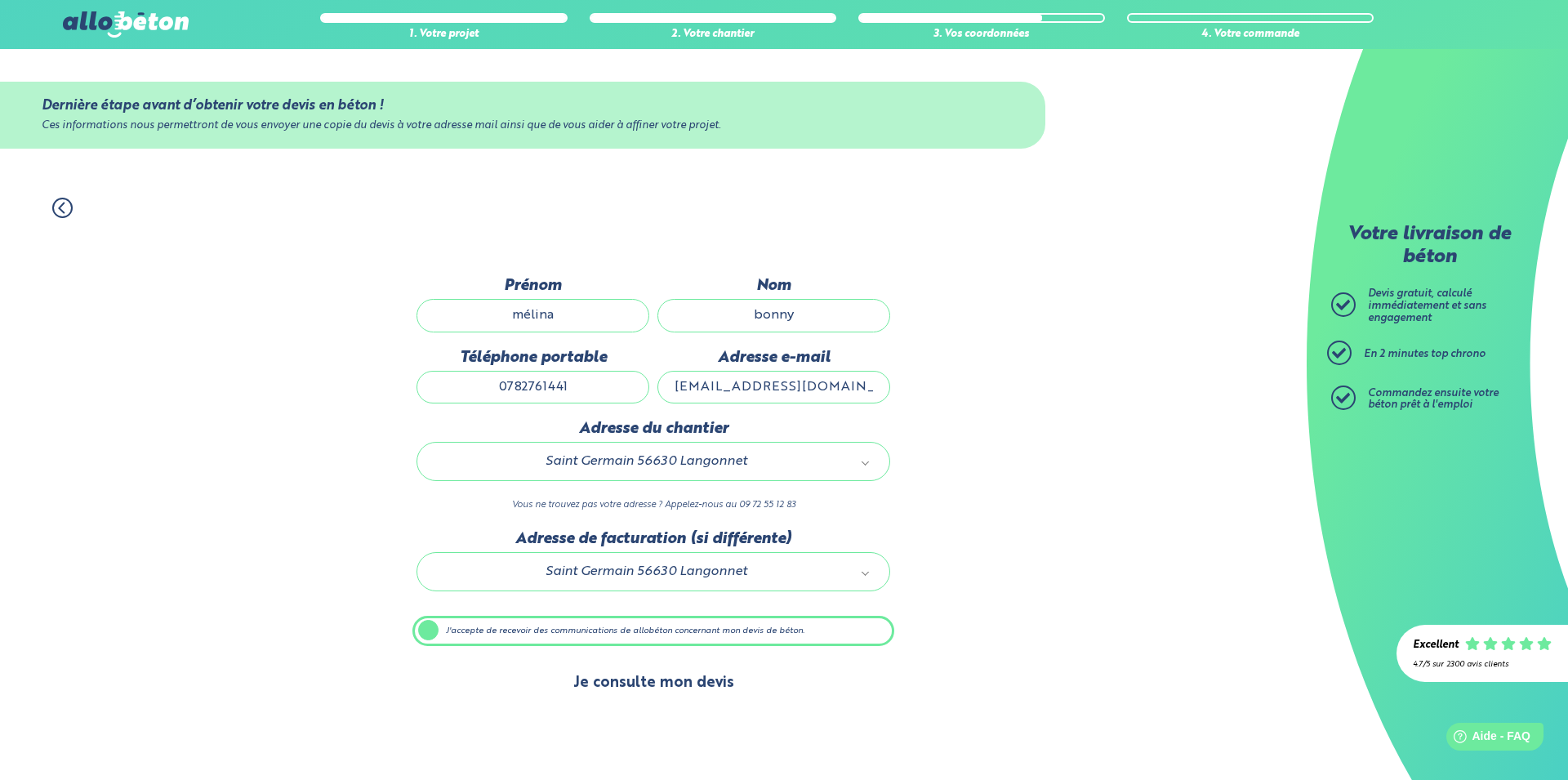
click at [644, 679] on button "Je consulte mon devis" at bounding box center [653, 683] width 194 height 41
